Goal: Check status: Check status

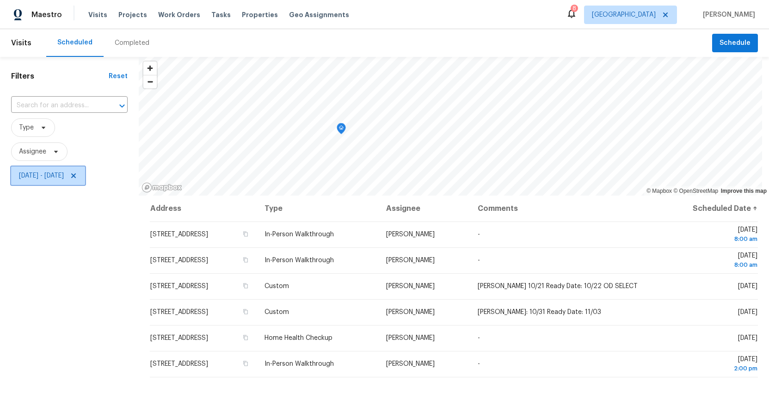
click at [49, 181] on span "[DATE] - [DATE]" at bounding box center [48, 175] width 74 height 18
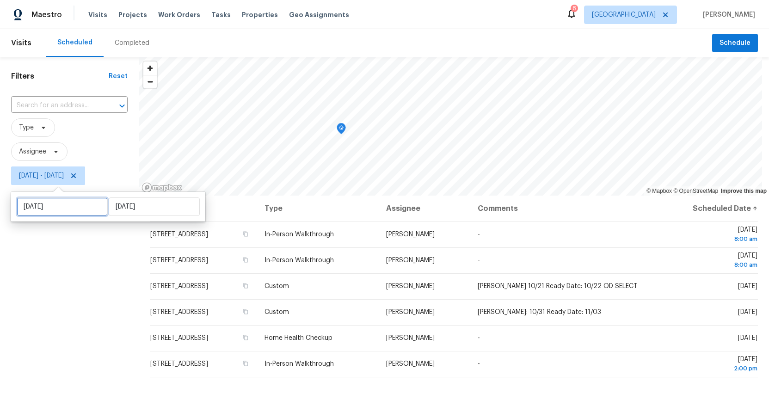
click at [54, 206] on input "[DATE]" at bounding box center [62, 206] width 91 height 18
select select "9"
select select "2025"
select select "10"
select select "2025"
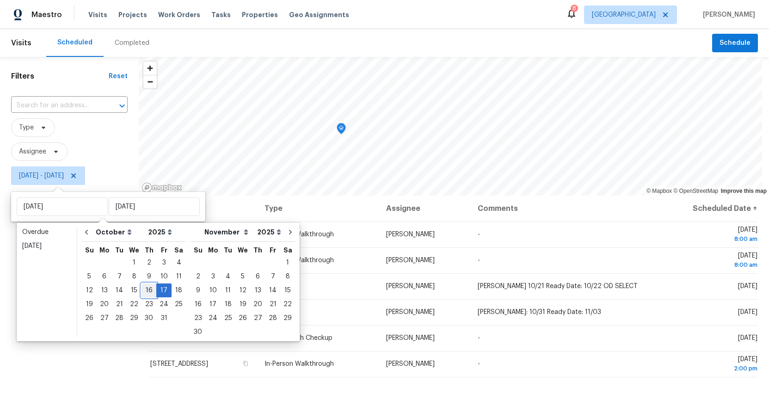
click at [147, 288] on div "16" at bounding box center [148, 290] width 15 height 13
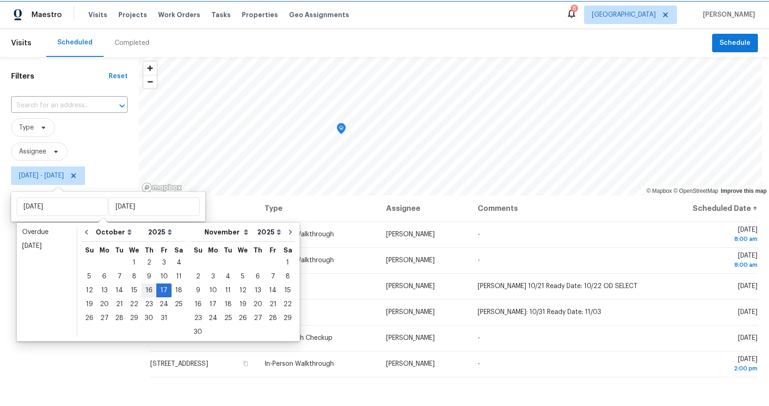
type input "[DATE]"
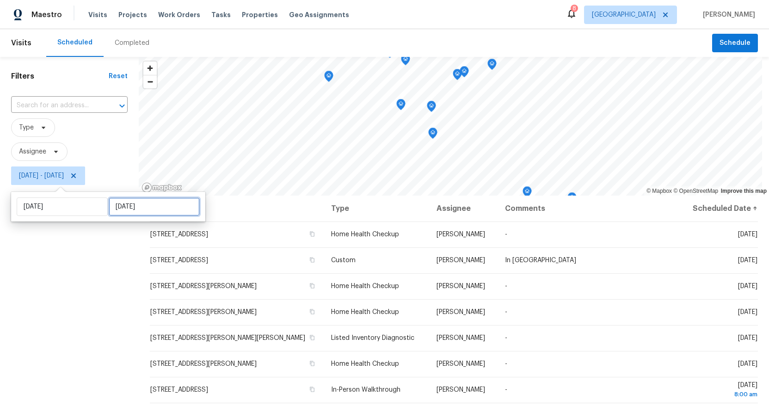
click at [150, 203] on input "[DATE]" at bounding box center [154, 206] width 91 height 18
select select "9"
select select "2025"
select select "10"
select select "2025"
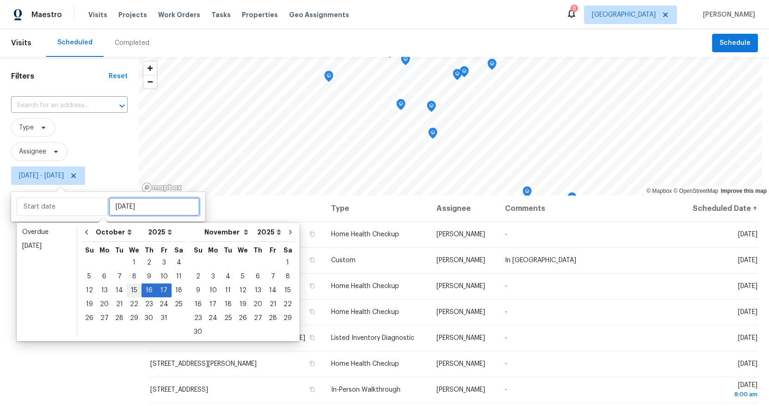
type input "[DATE]"
click at [141, 290] on div "16" at bounding box center [148, 290] width 15 height 13
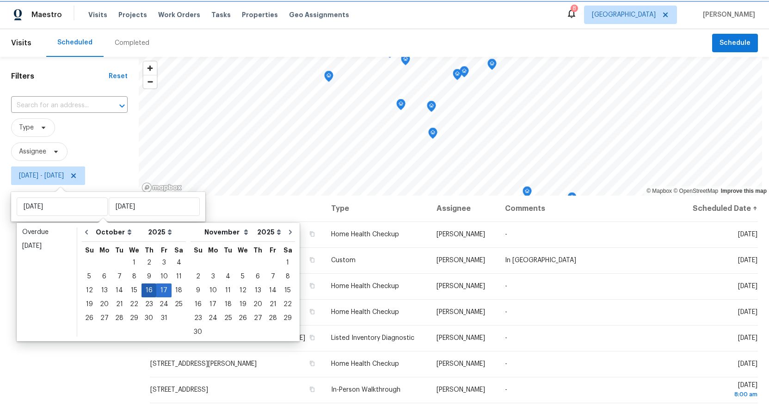
type input "[DATE]"
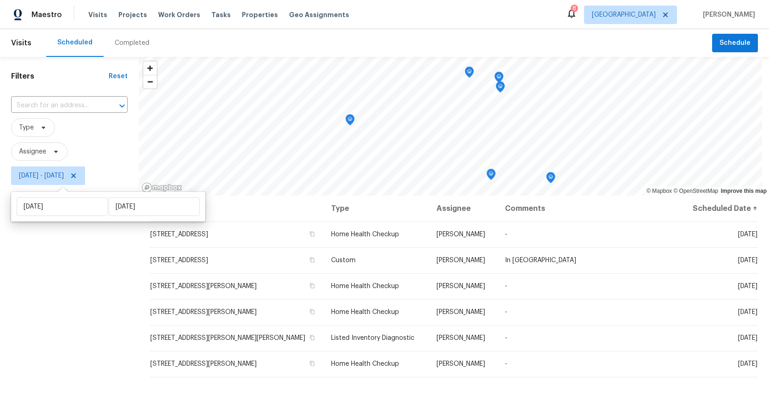
click at [97, 290] on div "Filters Reset ​ Type Assignee [DATE] - [DATE]" at bounding box center [69, 288] width 139 height 463
